Goal: Navigation & Orientation: Go to known website

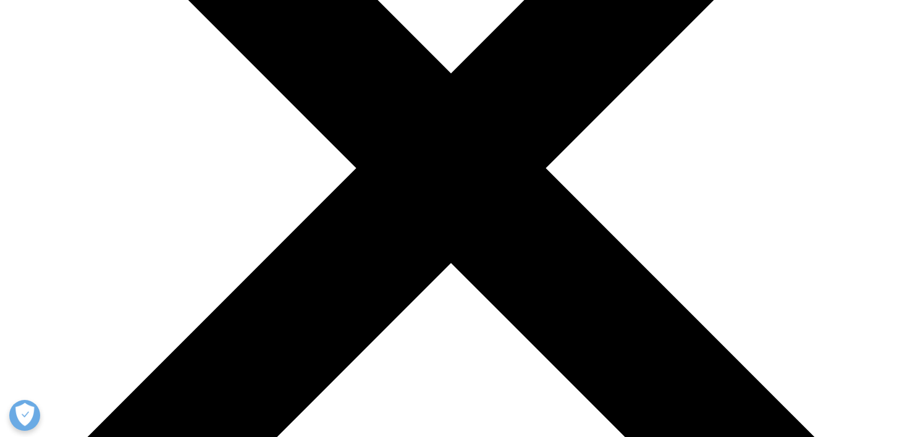
scroll to position [297, 0]
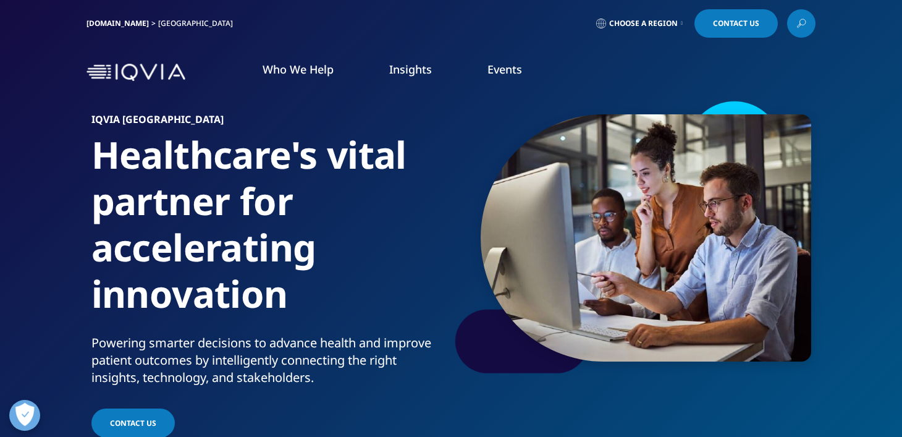
click at [677, 22] on link "Choose a Region" at bounding box center [639, 23] width 91 height 28
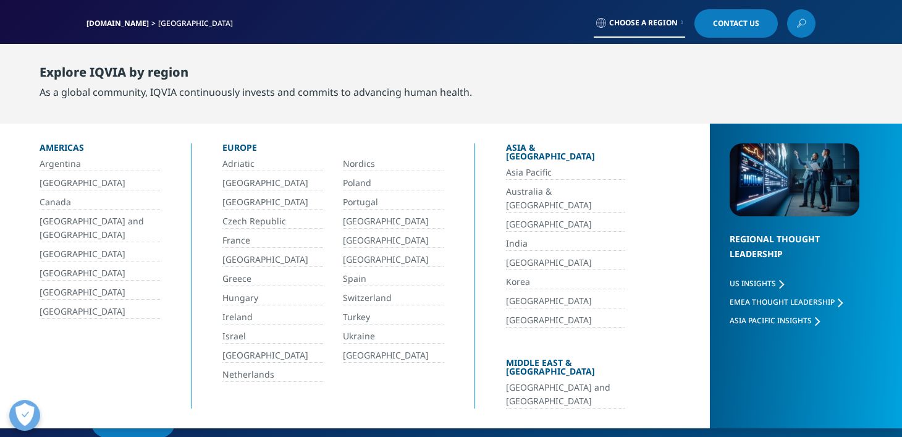
click at [515, 41] on div "[DOMAIN_NAME] [GEOGRAPHIC_DATA] Choose a Region Contact Us" at bounding box center [451, 23] width 902 height 47
